Goal: Task Accomplishment & Management: Use online tool/utility

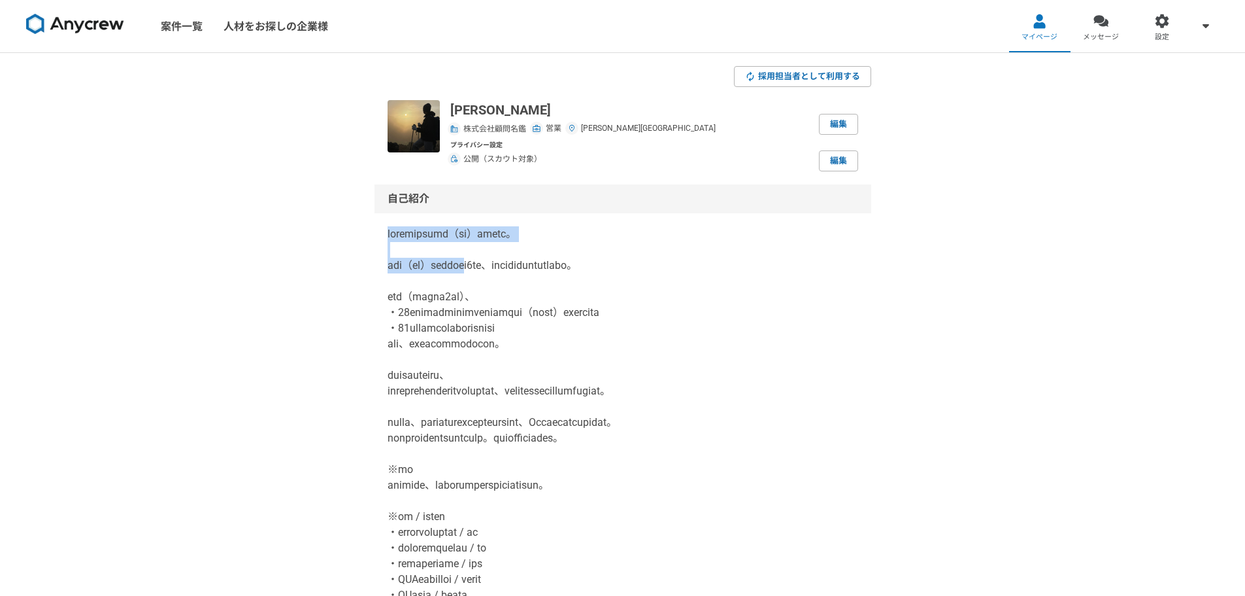
scroll to position [218, 0]
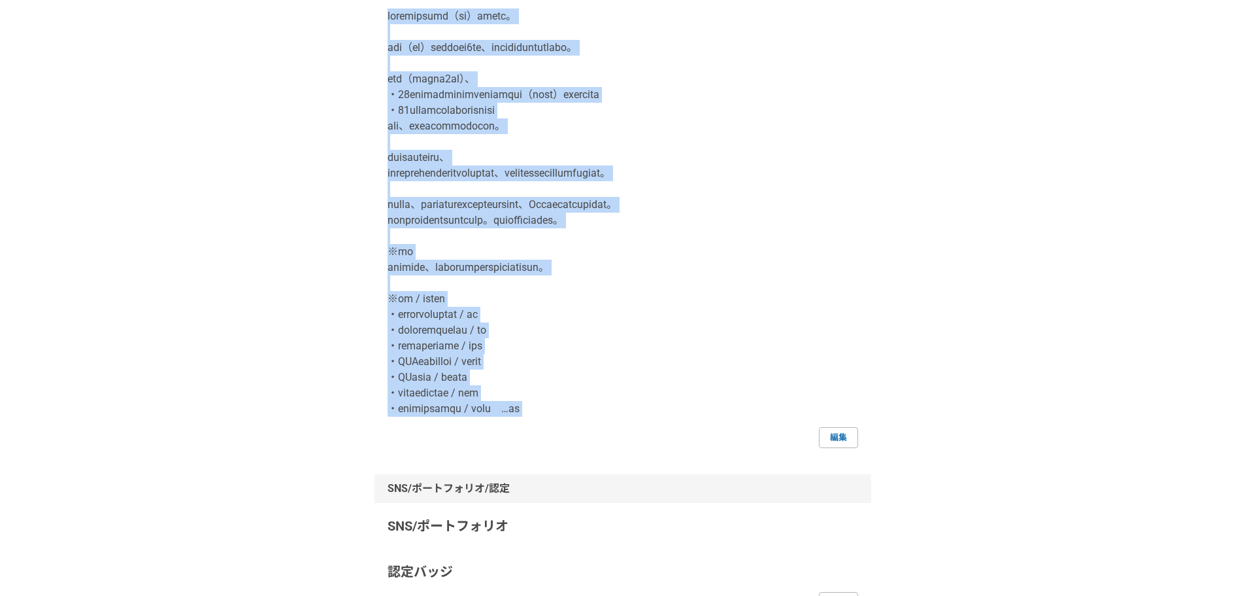
drag, startPoint x: 384, startPoint y: 235, endPoint x: 630, endPoint y: 436, distance: 318.3
click at [630, 436] on div "自己紹介 編集" at bounding box center [623, 207] width 497 height 481
copy p "エンタープライズの開拓（営業）が得意です。 某人材（顧問）に紹介会社て約5年間、新規開拓営業に従事をしていました。 その間（主に最後の2年間）、 ・50社以上…"
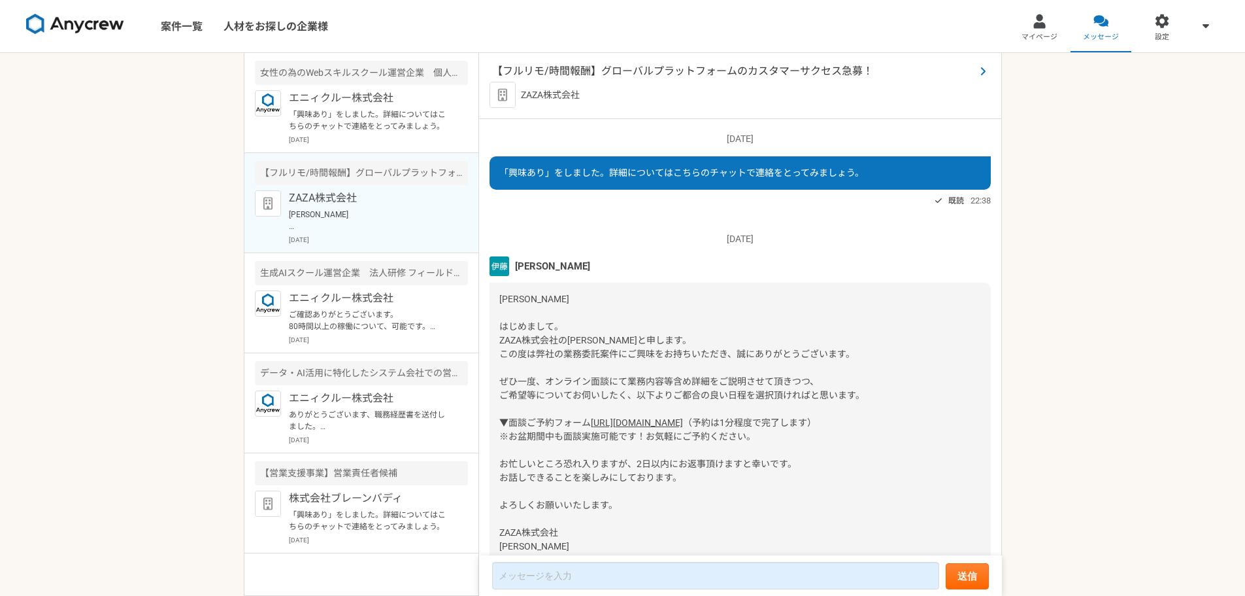
click at [645, 68] on span "【フルリモ/時間報酬】グローバルプラットフォームのカスタマーサクセス急募！" at bounding box center [733, 71] width 483 height 16
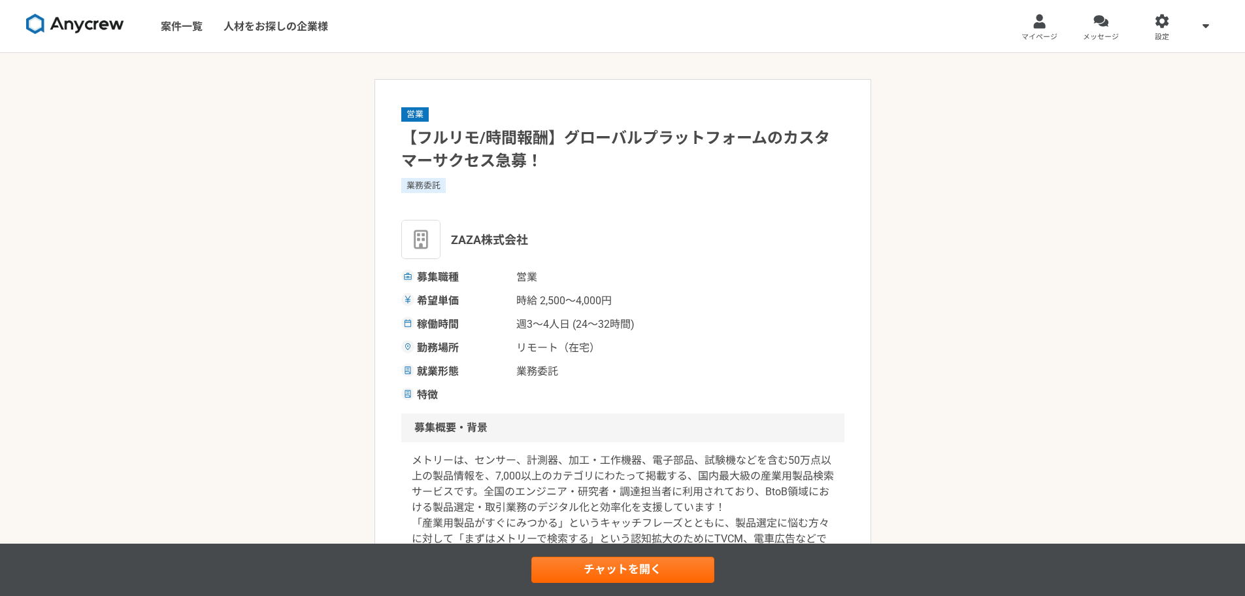
scroll to position [218, 0]
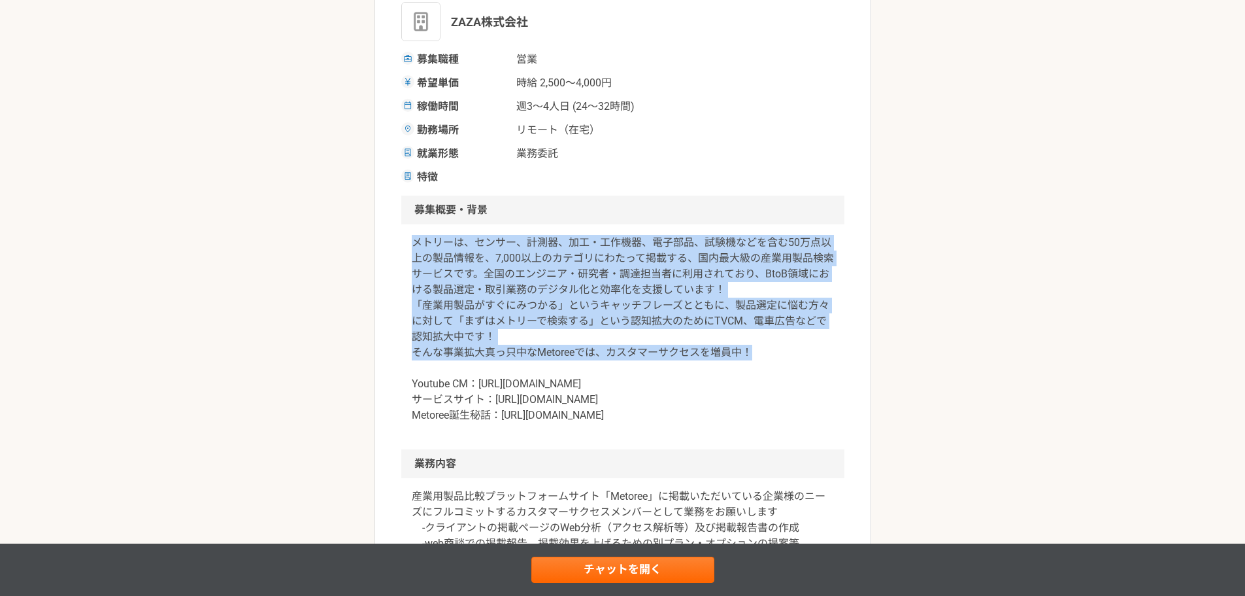
drag, startPoint x: 445, startPoint y: 240, endPoint x: 766, endPoint y: 358, distance: 342.1
click at [766, 358] on div "メトリーは、センサー、計測器、加工・工作機器、電子部品、試験機などを含む50万点以上の製品情報を、7,000以上のカテゴリにわたって掲載する、国内最大級の産業…" at bounding box center [622, 336] width 443 height 225
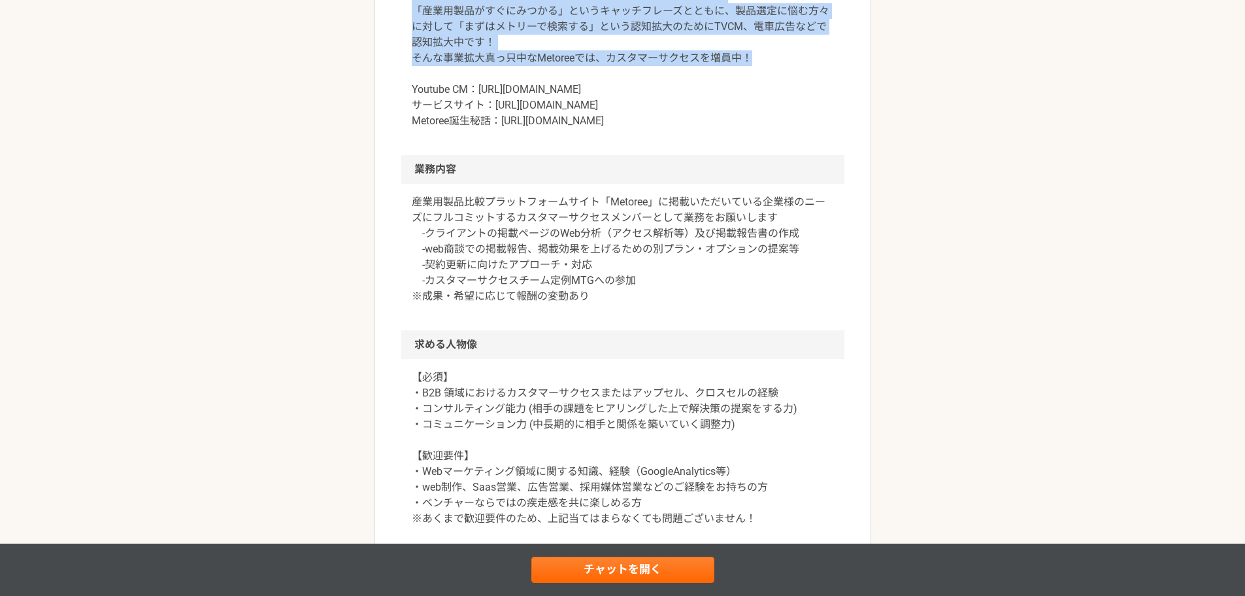
scroll to position [654, 0]
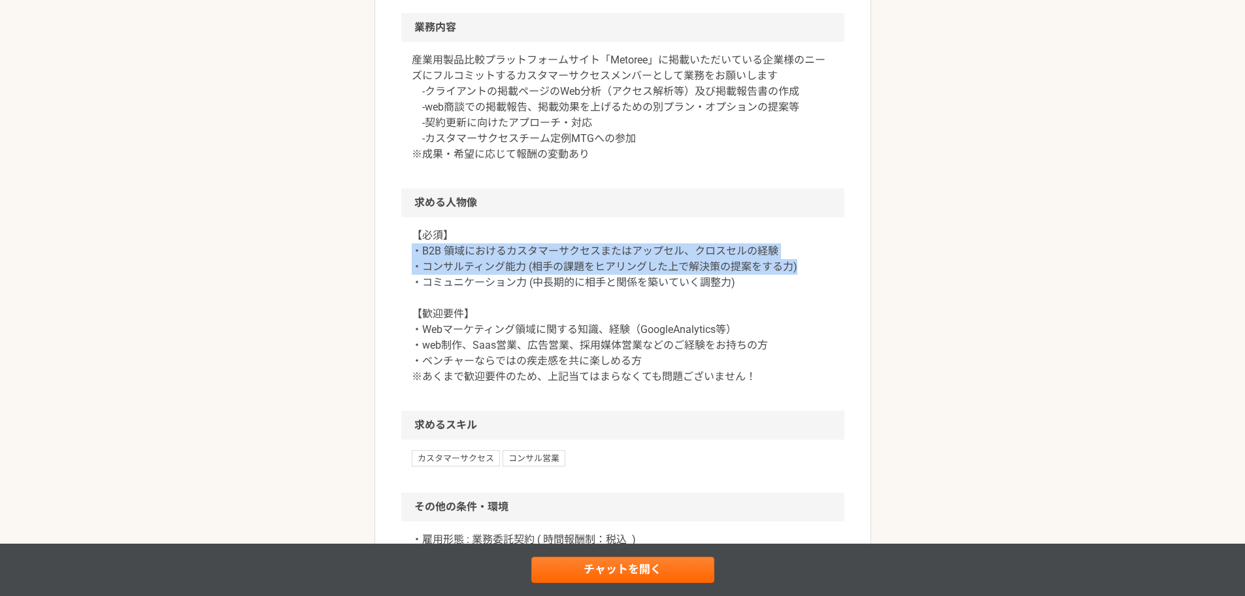
drag, startPoint x: 418, startPoint y: 267, endPoint x: 801, endPoint y: 288, distance: 383.7
click at [801, 288] on p "【必須】 ・B2B 領域におけるカスタマーサクセスまたはアップセル、クロスセルの経験 ・コンサルティング能力 (相手の課題をヒアリングした上で解決策の提案をす…" at bounding box center [623, 306] width 422 height 157
drag, startPoint x: 779, startPoint y: 305, endPoint x: 390, endPoint y: 271, distance: 390.5
click at [390, 271] on article "営業 【フルリモ/時間報酬】グローバルプラットフォームのカスタマーサクセス急募！ 業務委託 ZAZA株式会社 募集職種 営業 希望単価 時給 2,500〜4,…" at bounding box center [623, 130] width 497 height 1410
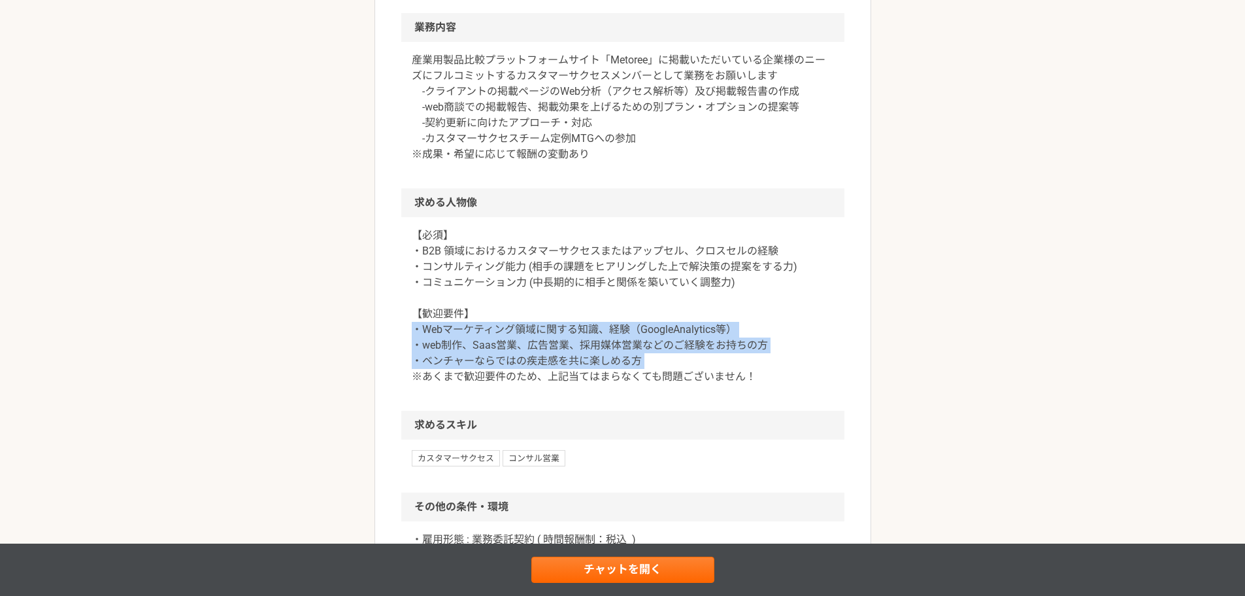
drag, startPoint x: 460, startPoint y: 345, endPoint x: 750, endPoint y: 373, distance: 290.9
click at [750, 373] on article "営業 【フルリモ/時間報酬】グローバルプラットフォームのカスタマーサクセス急募！ 業務委託 ZAZA株式会社 募集職種 営業 希望単価 時給 2,500〜4,…" at bounding box center [623, 130] width 497 height 1410
click at [771, 374] on p "【必須】 ・B2B 領域におけるカスタマーサクセスまたはアップセル、クロスセルの経験 ・コンサルティング能力 (相手の課題をヒアリングした上で解決策の提案をす…" at bounding box center [623, 306] width 422 height 157
drag, startPoint x: 412, startPoint y: 346, endPoint x: 679, endPoint y: 356, distance: 266.9
click at [679, 356] on p "【必須】 ・B2B 領域におけるカスタマーサクセスまたはアップセル、クロスセルの経験 ・コンサルティング能力 (相手の課題をヒアリングした上で解決策の提案をす…" at bounding box center [623, 306] width 422 height 157
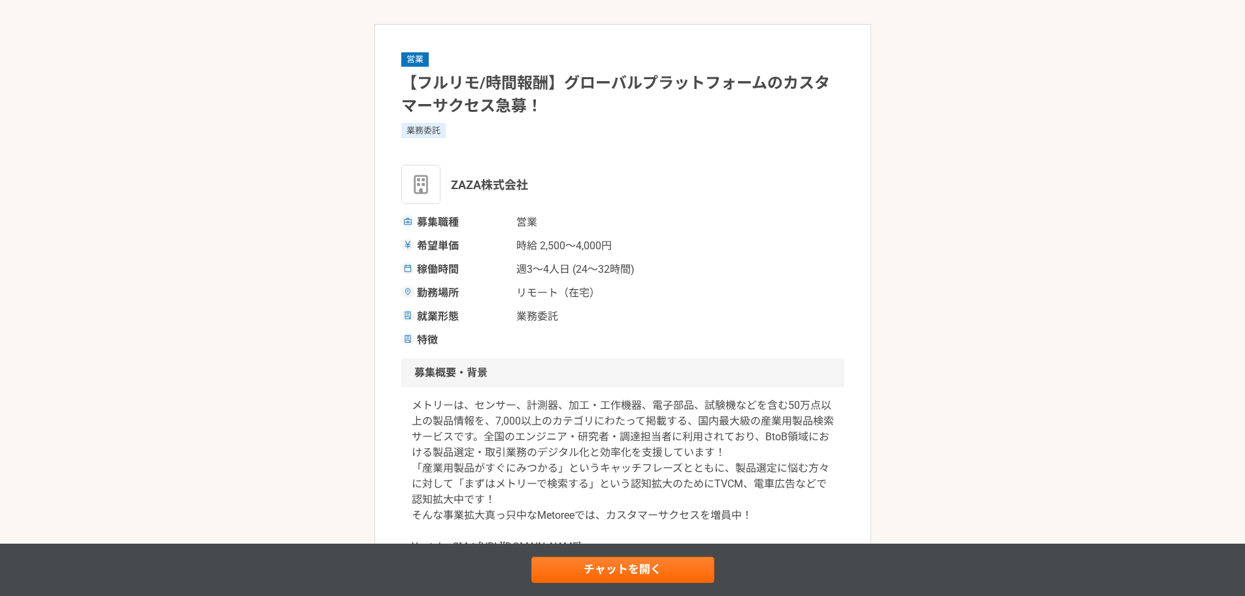
scroll to position [0, 0]
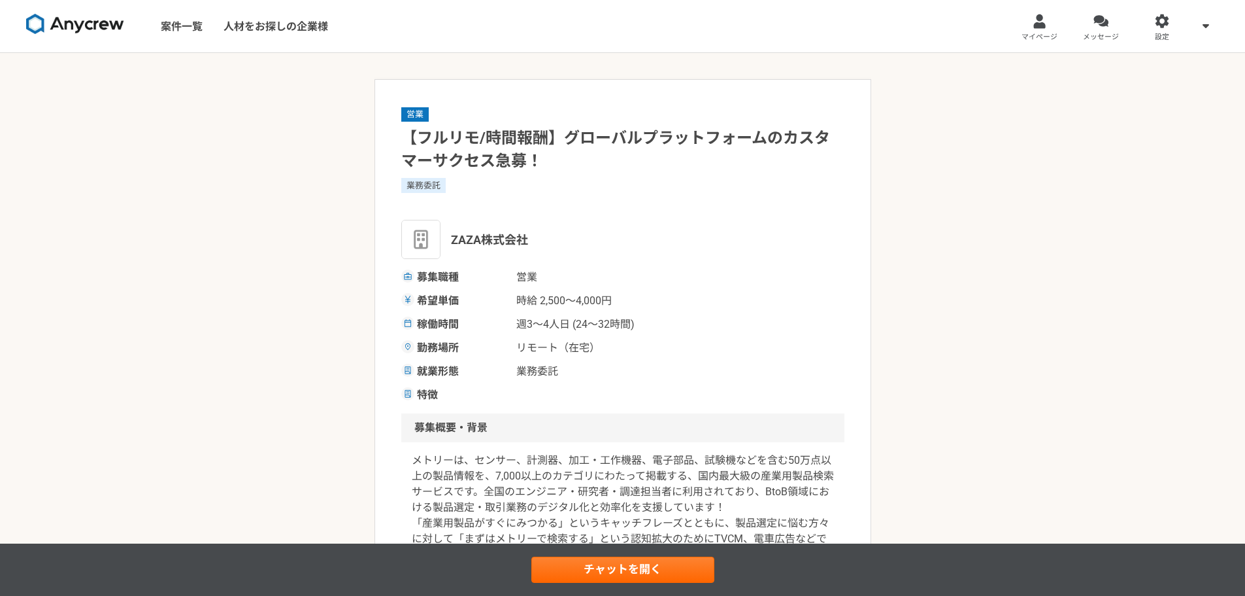
click at [684, 275] on div "募集職種 営業" at bounding box center [622, 277] width 443 height 16
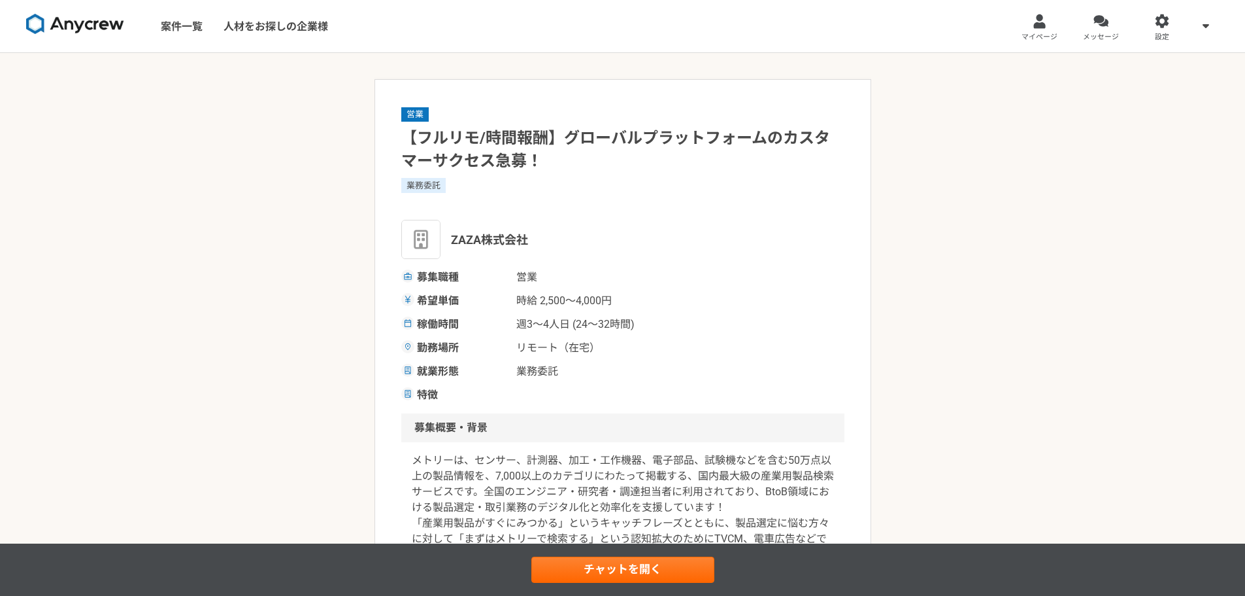
click at [684, 275] on div "募集職種 営業" at bounding box center [622, 277] width 443 height 16
click at [697, 290] on div "募集職種 営業 希望単価 時給 2,500〜4,000円 稼働時間 週3〜4人日 (24〜32時間) 勤務場所 リモート（在宅） 就業形態 業務委託 特徴" at bounding box center [622, 335] width 443 height 133
click at [1030, 26] on link "マイページ" at bounding box center [1039, 26] width 61 height 52
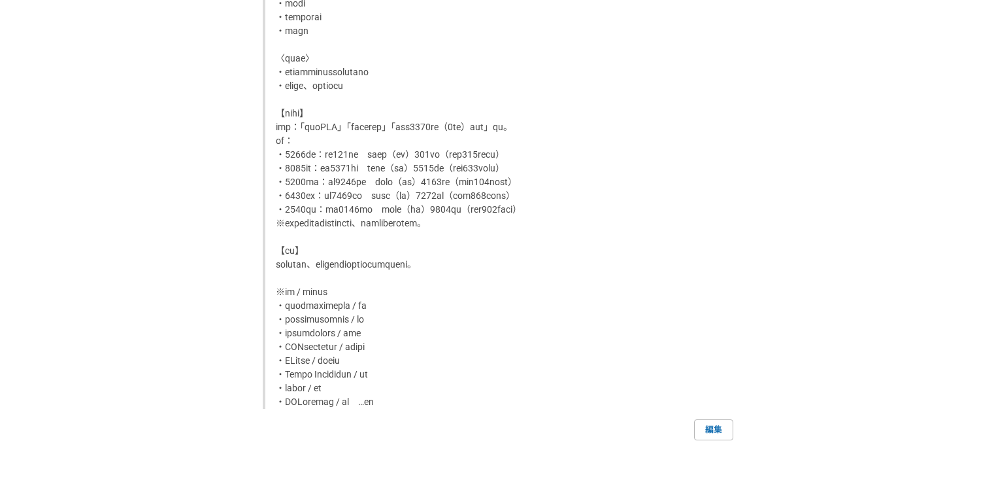
scroll to position [1582, 0]
